Goal: Task Accomplishment & Management: Complete application form

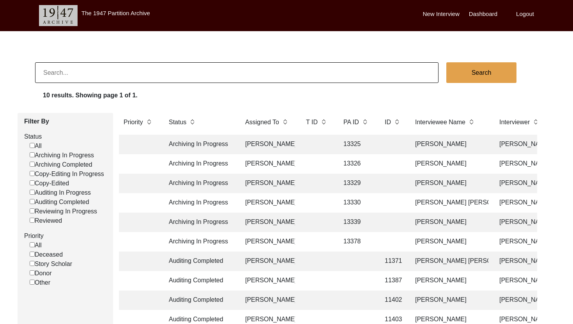
click at [273, 243] on td "[PERSON_NAME]" at bounding box center [268, 241] width 55 height 19
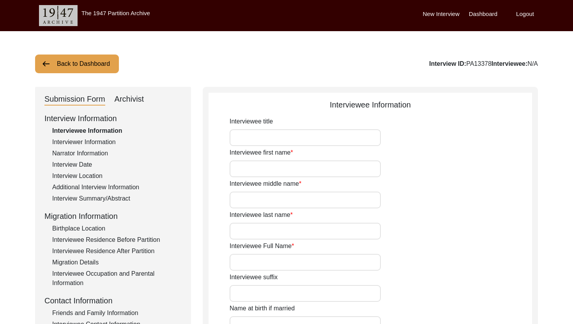
type input "Mr."
type input "Rebatimohan"
type input "N/A"
type input "[PERSON_NAME]"
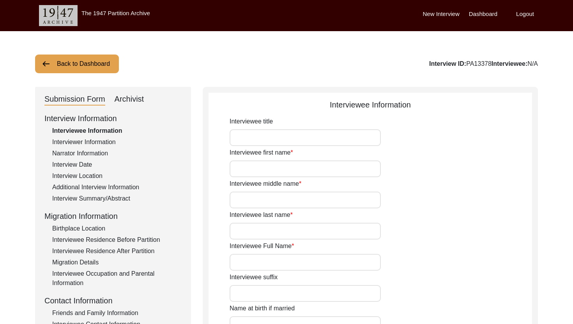
type input "[DATE]"
type input "85"
type input "[DEMOGRAPHIC_DATA]"
type input "Bengali"
type input "[DEMOGRAPHIC_DATA]"
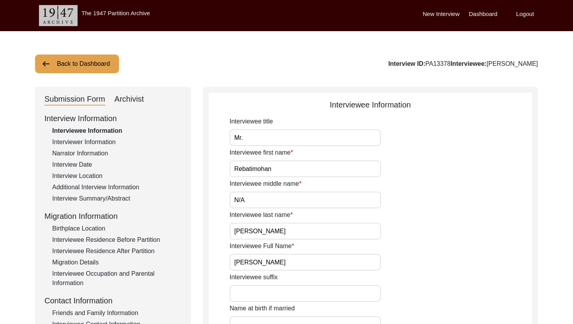
click at [79, 199] on div "Interview Summary/Abstract" at bounding box center [116, 198] width 129 height 9
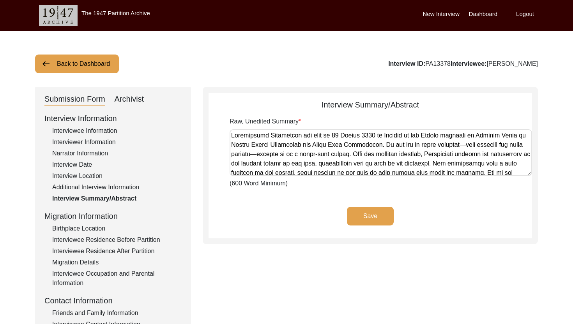
click at [293, 161] on textarea "Raw, Unedited Summary" at bounding box center [381, 152] width 302 height 47
click at [81, 132] on div "Interviewee Information" at bounding box center [116, 130] width 129 height 9
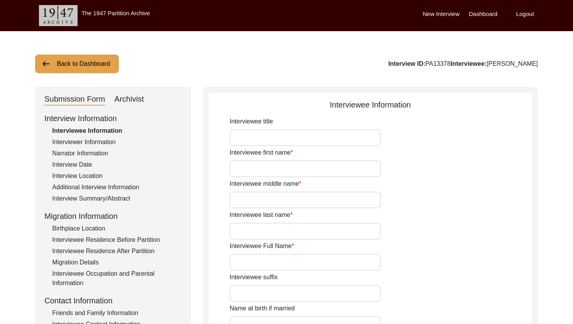
type input "Mr."
type input "Rebatimohan"
type input "N/A"
type input "[PERSON_NAME]"
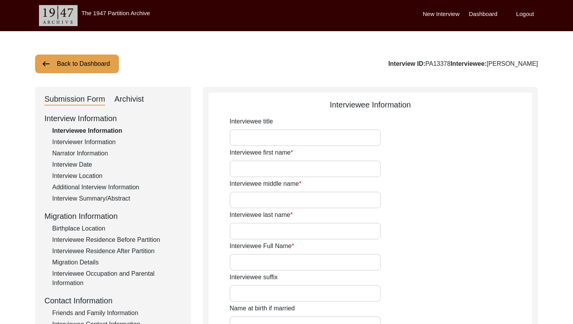
type input "[DATE]"
type input "85"
type input "[DEMOGRAPHIC_DATA]"
type input "Bengali"
type input "[DEMOGRAPHIC_DATA]"
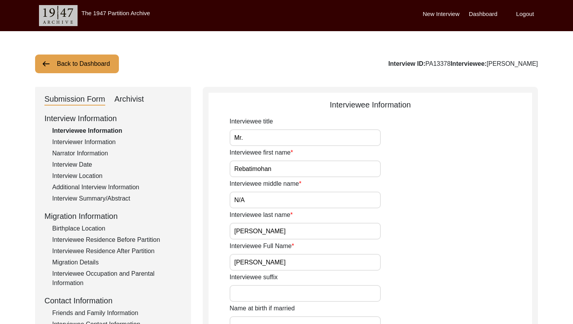
click at [277, 139] on input "Mr." at bounding box center [305, 137] width 151 height 17
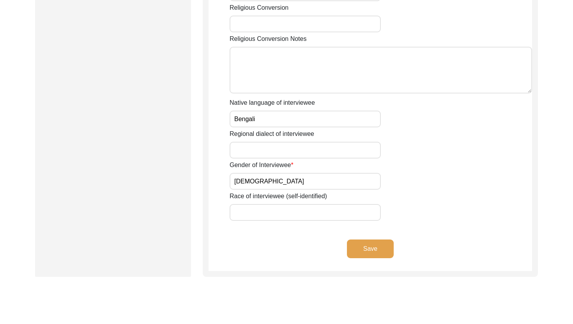
scroll to position [559, 0]
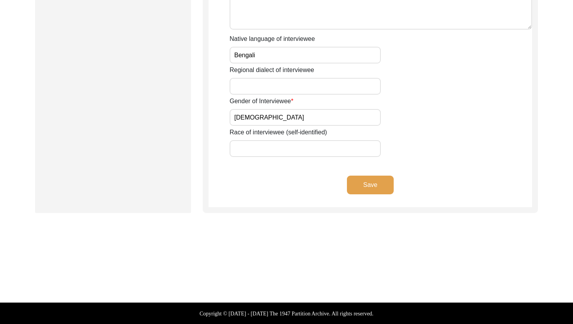
type input "Dr."
click at [371, 177] on button "Save" at bounding box center [370, 185] width 47 height 19
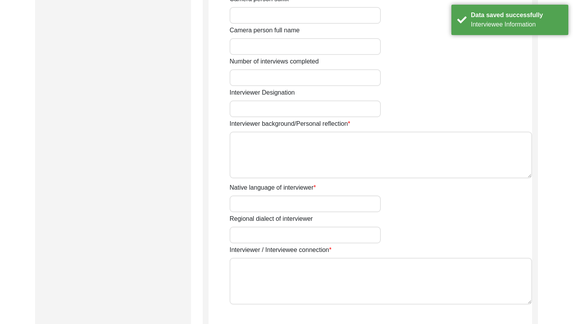
type input "Jayosree"
type input "Adhikari"
type input "[PERSON_NAME]"
type input "[DEMOGRAPHIC_DATA]"
type input "[DATE]"
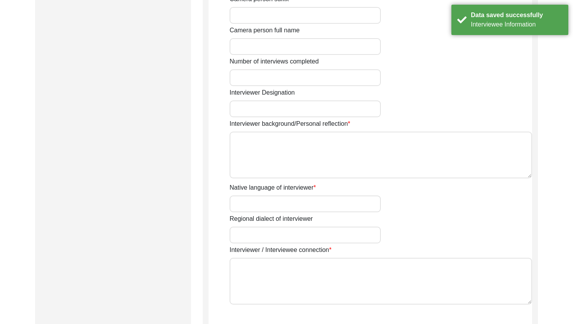
type input "Madhyamgram, [GEOGRAPHIC_DATA], [GEOGRAPHIC_DATA]"
type input "Student"
type input "Jayosree"
type input "Adhikari"
type input "[PERSON_NAME]"
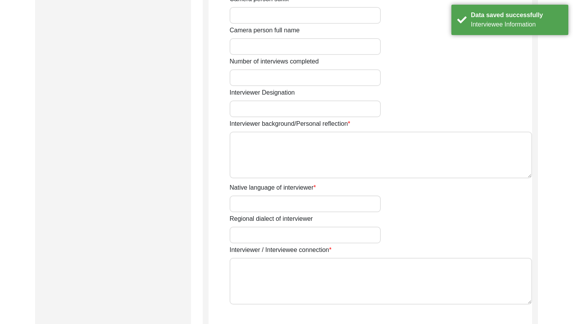
type textarea "My ancestral house is in [GEOGRAPHIC_DATA] and currently, I reside in [GEOGRAPH…"
type input "Bengali"
type input "[GEOGRAPHIC_DATA]"
type textarea "The interviewer personally connected the interviewee"
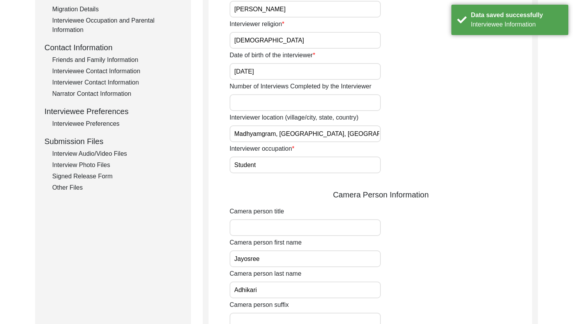
scroll to position [0, 0]
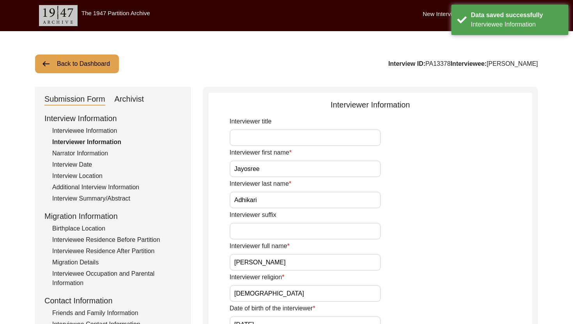
click at [132, 99] on div "Archivist" at bounding box center [130, 99] width 30 height 12
select select "442"
select select "Archiving In Progress"
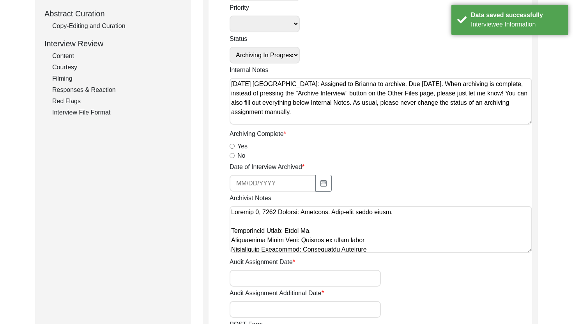
scroll to position [169, 0]
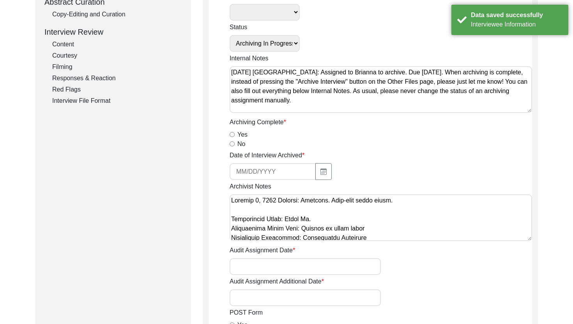
click at [230, 133] on input "Yes" at bounding box center [232, 134] width 5 height 5
radio input "true"
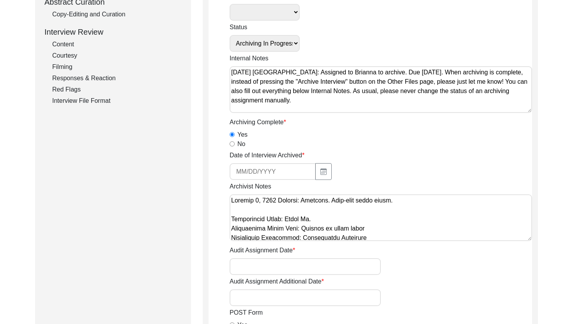
click at [299, 168] on input at bounding box center [273, 171] width 86 height 17
click at [320, 170] on icon "button" at bounding box center [323, 172] width 6 height 6
select select "10"
select select "2025"
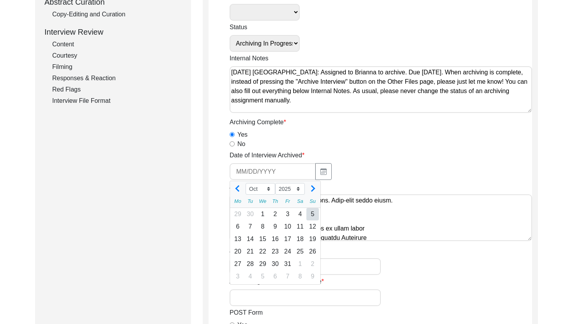
click at [312, 218] on div "5" at bounding box center [312, 214] width 12 height 12
type input "[DATE]"
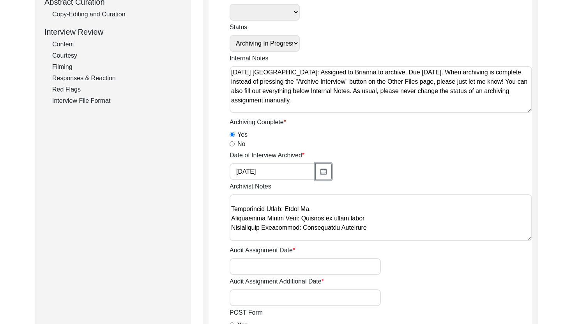
scroll to position [12, 0]
click at [306, 208] on textarea "Archivist Notes" at bounding box center [381, 218] width 302 height 47
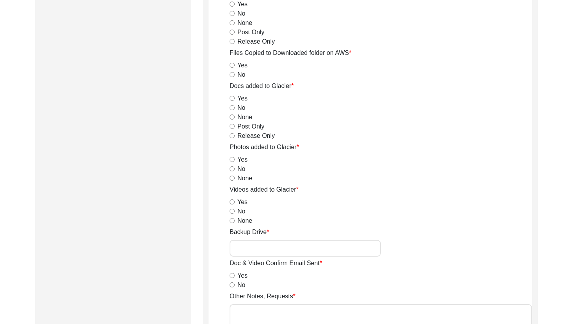
scroll to position [1123, 0]
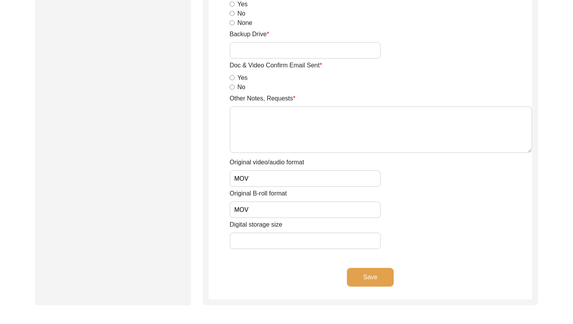
type textarea "Loremip 6, 7464 Dolorsi: Ametcons. Adip-elit seddo eiusm. Temporincid Utlab: Et…"
click at [370, 279] on button "Save" at bounding box center [370, 277] width 47 height 19
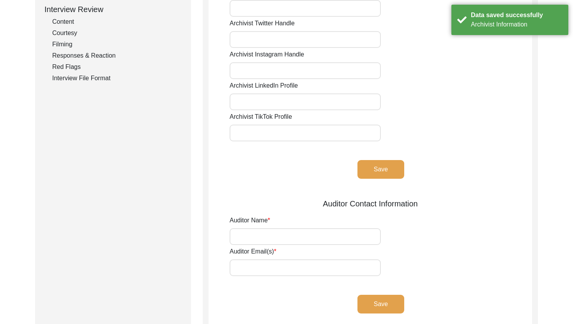
scroll to position [63, 0]
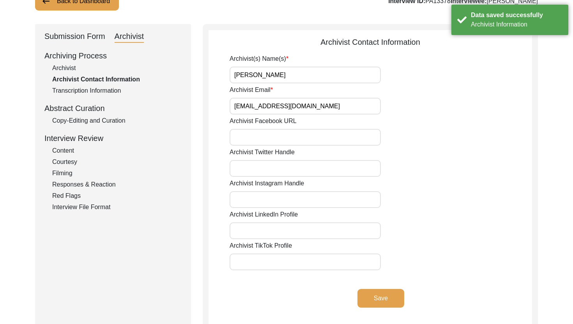
click at [119, 116] on div "Archiving Process Archivist Archivist Contact Information Transcription Informa…" at bounding box center [112, 131] width 137 height 162
click at [119, 116] on div "Copy-Editing and Curation" at bounding box center [116, 120] width 129 height 9
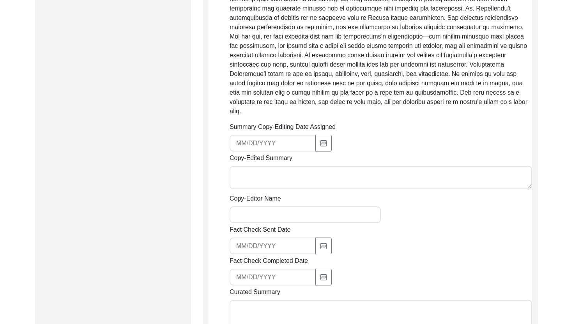
scroll to position [576, 0]
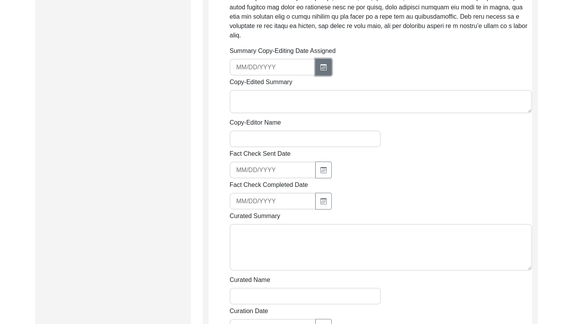
click at [315, 62] on button "button" at bounding box center [323, 67] width 16 height 17
select select "10"
select select "2025"
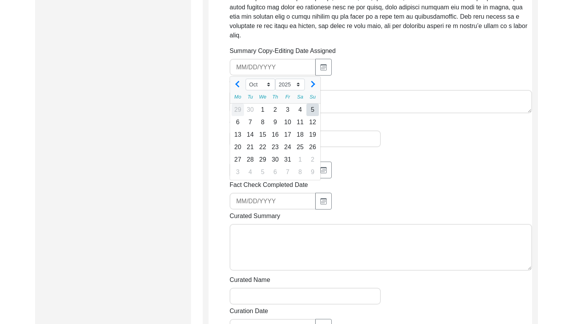
click at [237, 104] on div "29" at bounding box center [238, 110] width 12 height 12
type input "[DATE]"
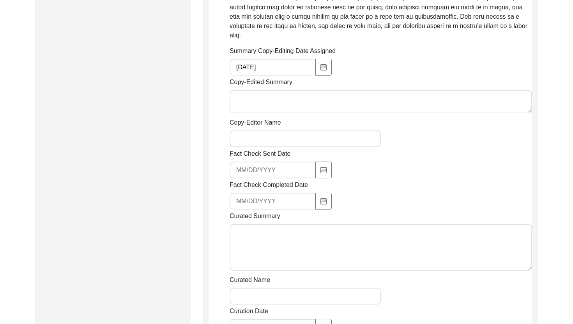
click at [244, 90] on textarea "Copy-Edited Summary" at bounding box center [381, 101] width 302 height 23
paste textarea "Loremip Dolorsi 30/85/6183 Am. Consectetur Adipiscing eli sedd ei Tempor 52, 42…"
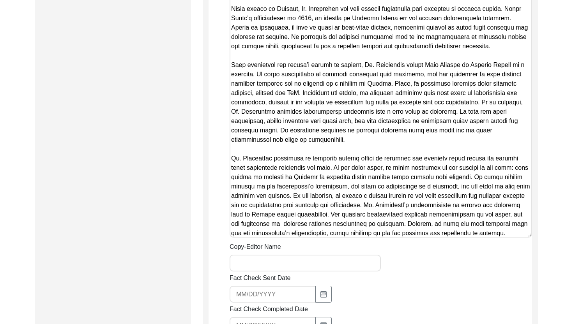
scroll to position [945, 0]
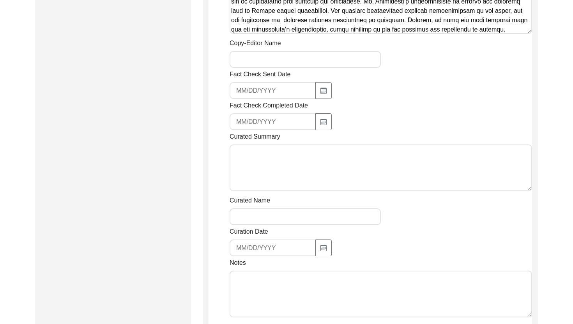
type textarea "Loremip Dolorsi 30/85/6183 Am. Consectetur Adipiscing eli sedd ei Tempor 52, 42…"
click at [267, 51] on input "Copy-Editor Name" at bounding box center [305, 59] width 151 height 17
type input "[PERSON_NAME]"
type input "[EMAIL_ADDRESS][DOMAIN_NAME]"
click at [269, 83] on input "[EMAIL_ADDRESS][DOMAIN_NAME]" at bounding box center [273, 90] width 86 height 17
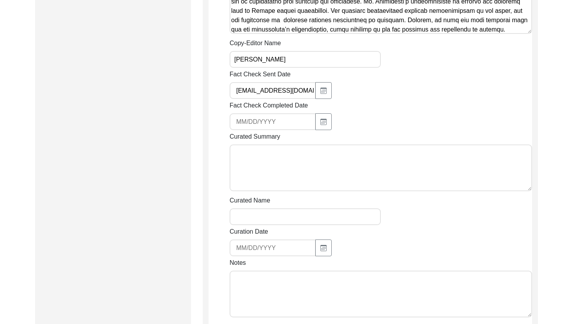
click at [269, 83] on input "[EMAIL_ADDRESS][DOMAIN_NAME]" at bounding box center [273, 90] width 86 height 17
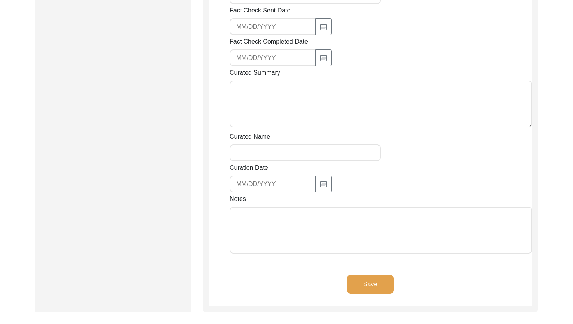
scroll to position [1021, 0]
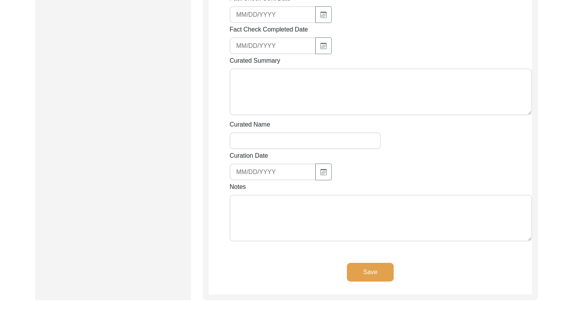
click at [275, 221] on textarea "Notes" at bounding box center [381, 218] width 302 height 47
type textarea "C"
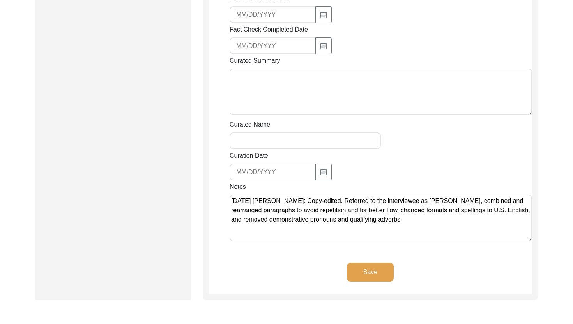
type textarea "[DATE] [PERSON_NAME]: Copy-edited. Referred to the interviewee as [PERSON_NAME]…"
click at [362, 271] on button "Save" at bounding box center [370, 272] width 47 height 19
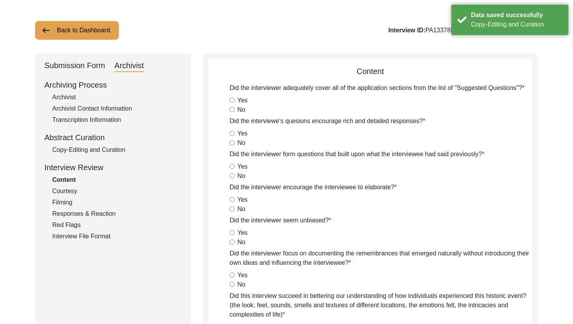
scroll to position [0, 0]
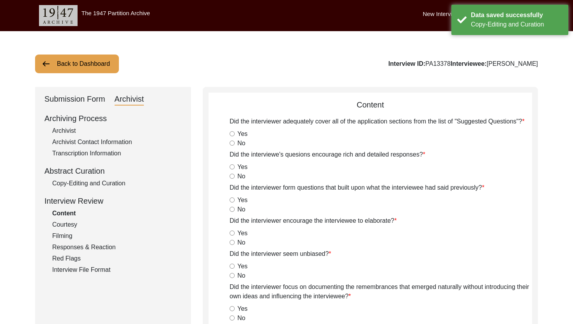
click at [106, 66] on button "Back to Dashboard" at bounding box center [77, 64] width 84 height 19
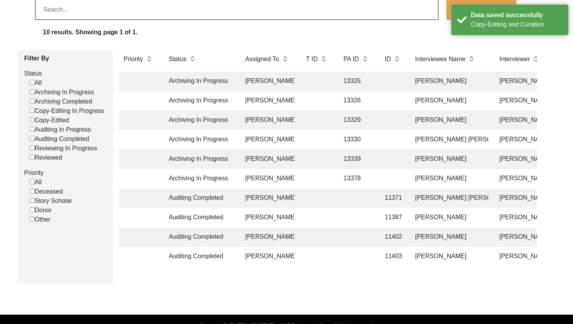
scroll to position [76, 0]
